Goal: Navigation & Orientation: Find specific page/section

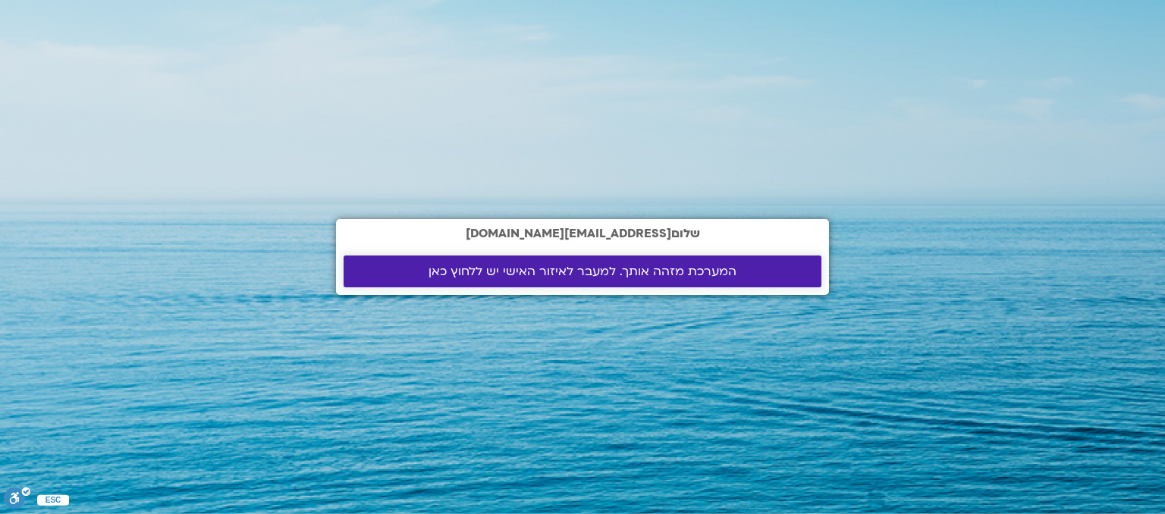
click at [680, 277] on span "המערכת מזהה אותך. למעבר לאיזור האישי יש ללחוץ כאן" at bounding box center [583, 272] width 308 height 14
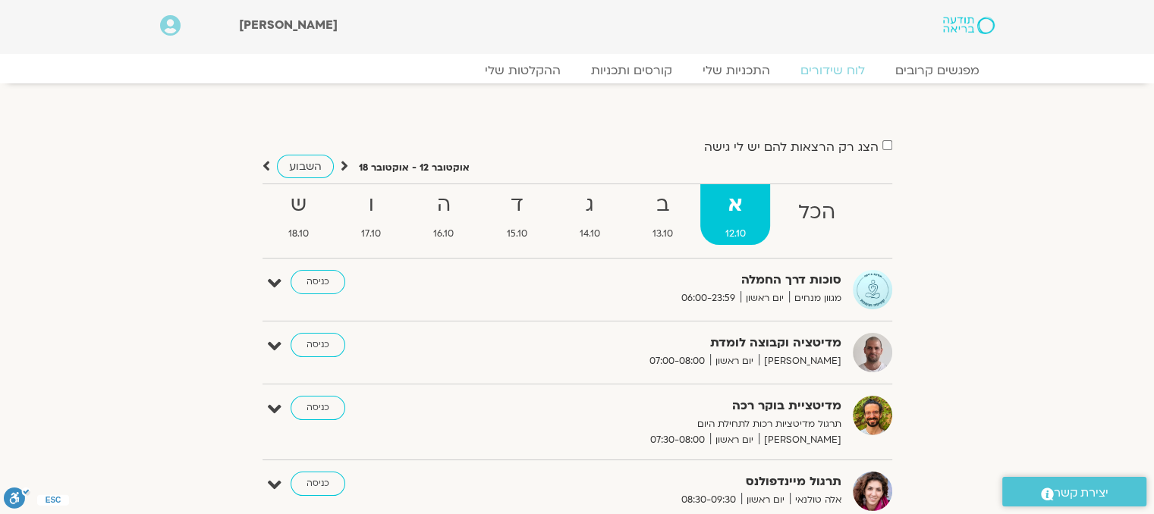
scroll to position [291, 0]
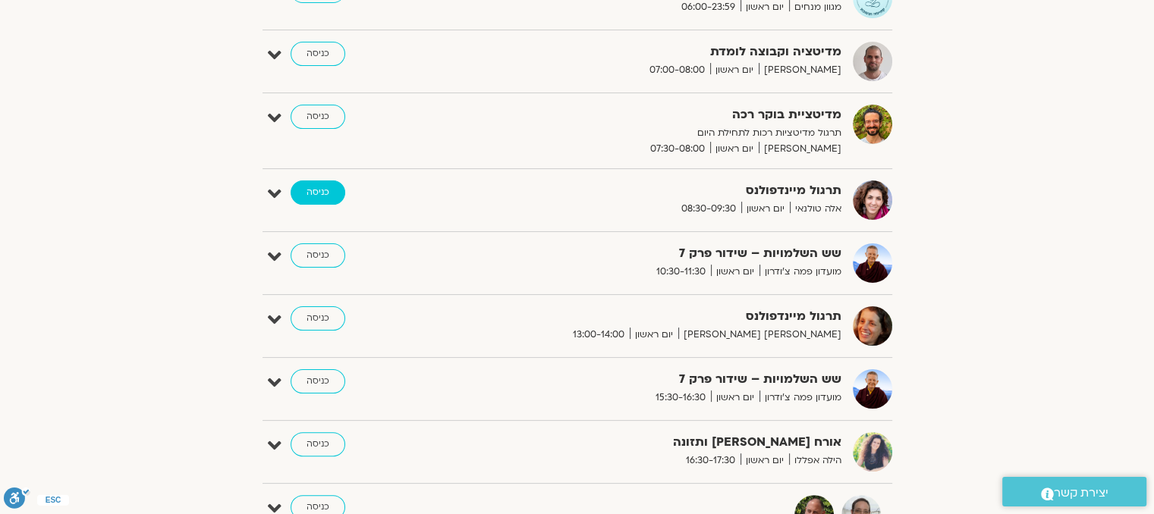
click at [316, 195] on link "כניסה" at bounding box center [318, 193] width 55 height 24
